Goal: Information Seeking & Learning: Learn about a topic

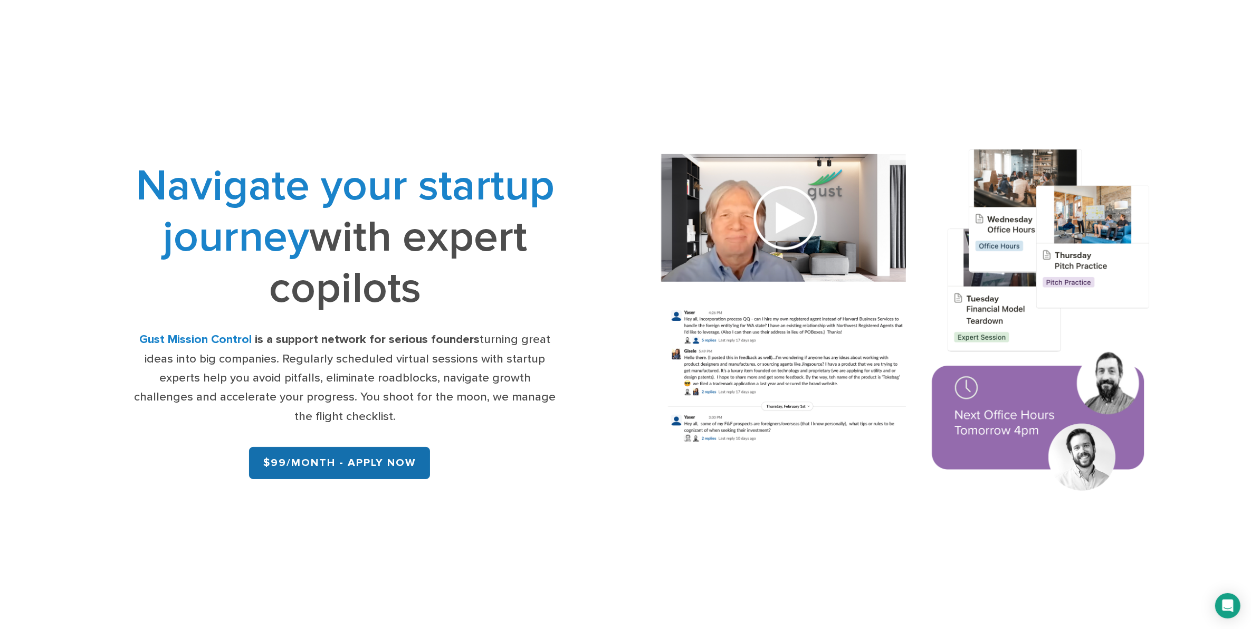
click at [326, 452] on link "$99/month - APPLY NOW" at bounding box center [339, 463] width 181 height 32
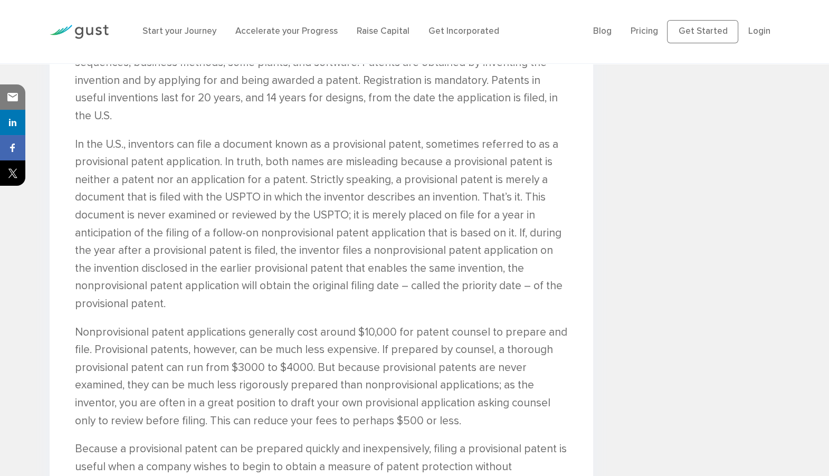
scroll to position [1986, 0]
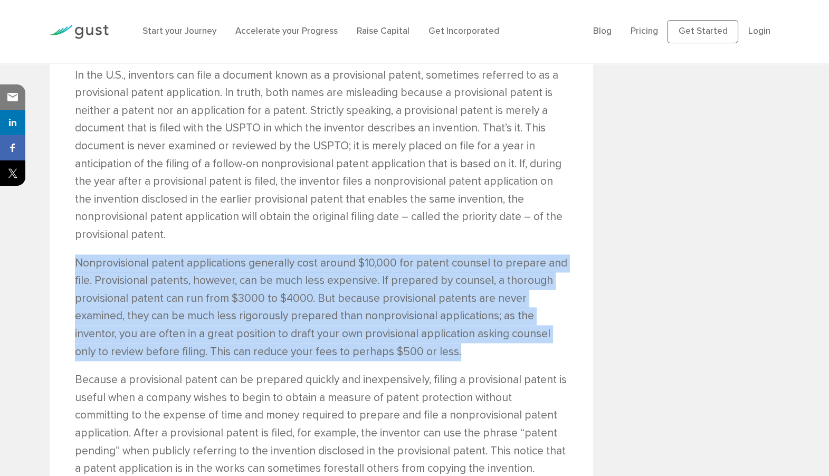
drag, startPoint x: 76, startPoint y: 243, endPoint x: 492, endPoint y: 340, distance: 426.9
click at [492, 340] on p "Nonprovisional patent applications generally cost around $10,000 for patent cou…" at bounding box center [321, 307] width 493 height 107
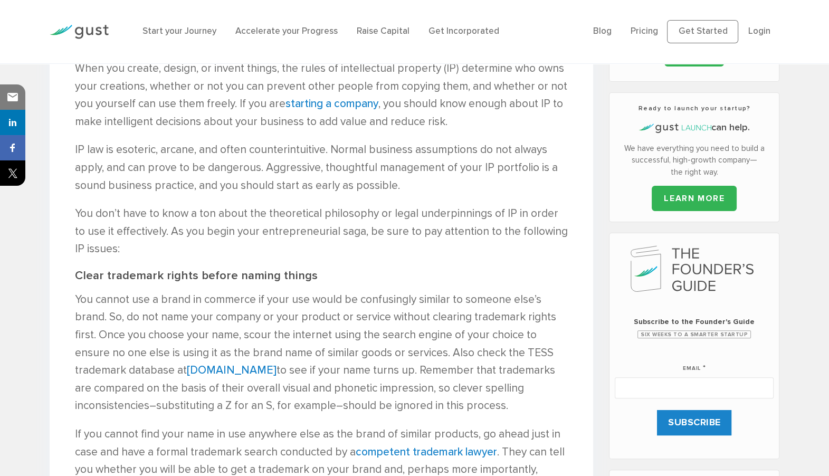
scroll to position [0, 0]
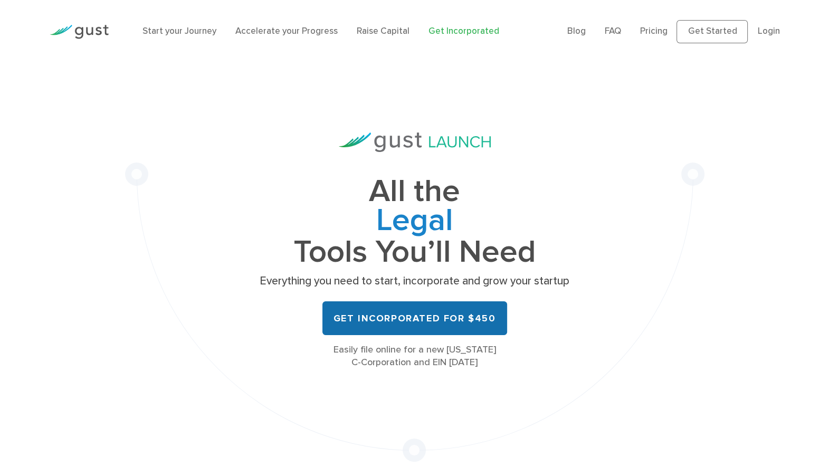
click at [403, 311] on link "Get Incorporated for $450" at bounding box center [414, 318] width 185 height 34
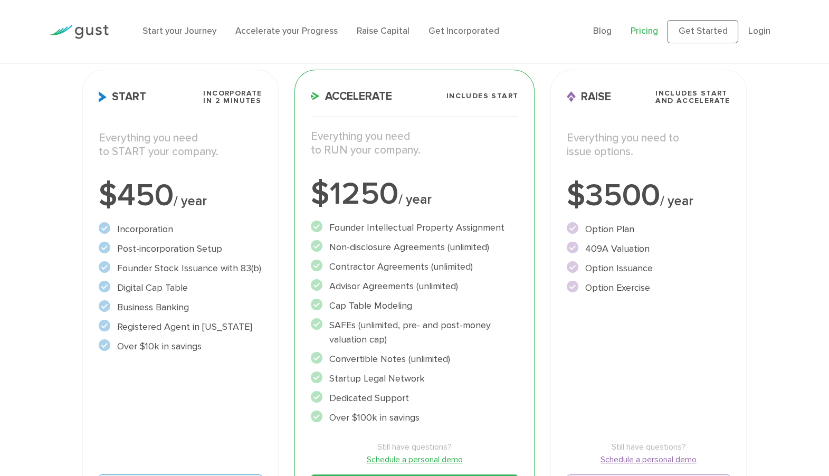
scroll to position [131, 0]
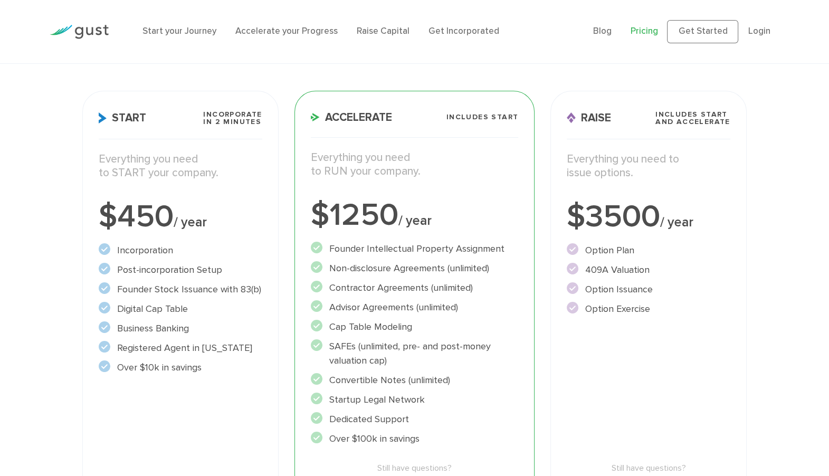
click at [645, 176] on p "Everything you need to issue options." at bounding box center [648, 166] width 163 height 28
click at [609, 298] on ul "Option Plan" at bounding box center [648, 279] width 163 height 73
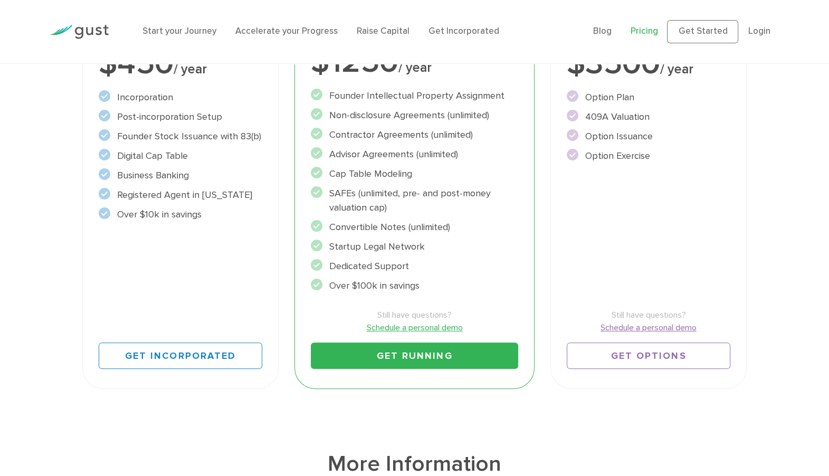
scroll to position [263, 0]
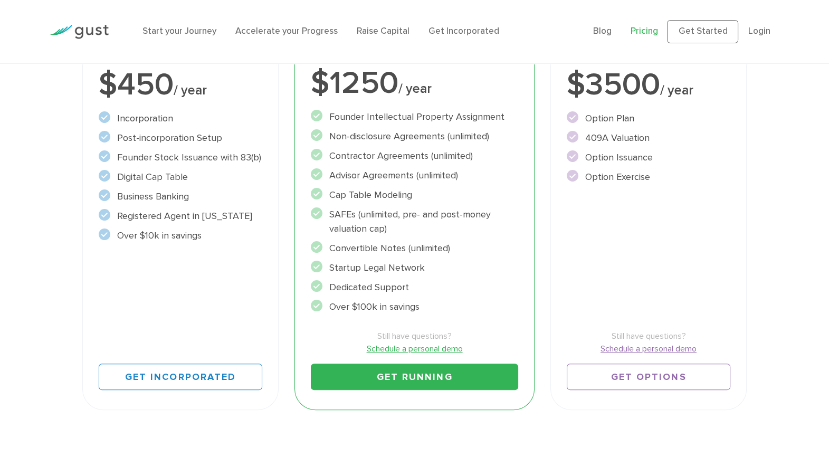
drag, startPoint x: 334, startPoint y: 264, endPoint x: 418, endPoint y: 274, distance: 84.0
click at [418, 274] on ul "Founder Intellectual Property Assignment" at bounding box center [415, 212] width 208 height 204
drag, startPoint x: 418, startPoint y: 274, endPoint x: 317, endPoint y: 287, distance: 101.5
click at [317, 287] on circle at bounding box center [317, 286] width 12 height 12
click at [361, 277] on ul "Founder Intellectual Property Assignment" at bounding box center [415, 212] width 208 height 204
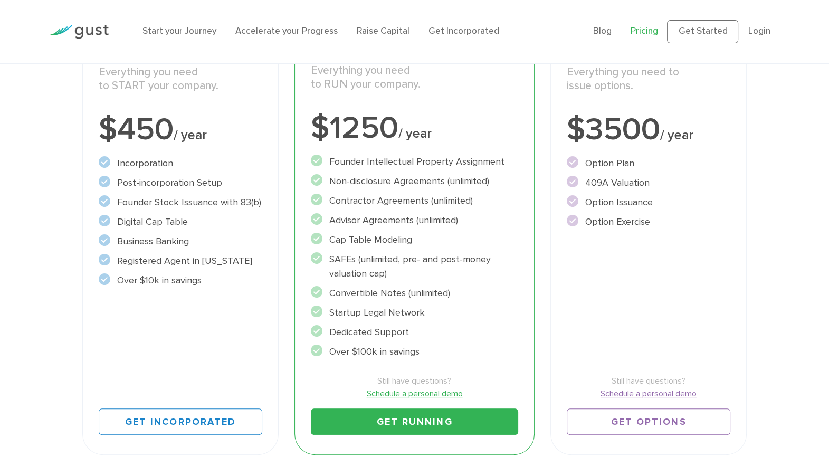
scroll to position [198, 0]
